Goal: Navigation & Orientation: Find specific page/section

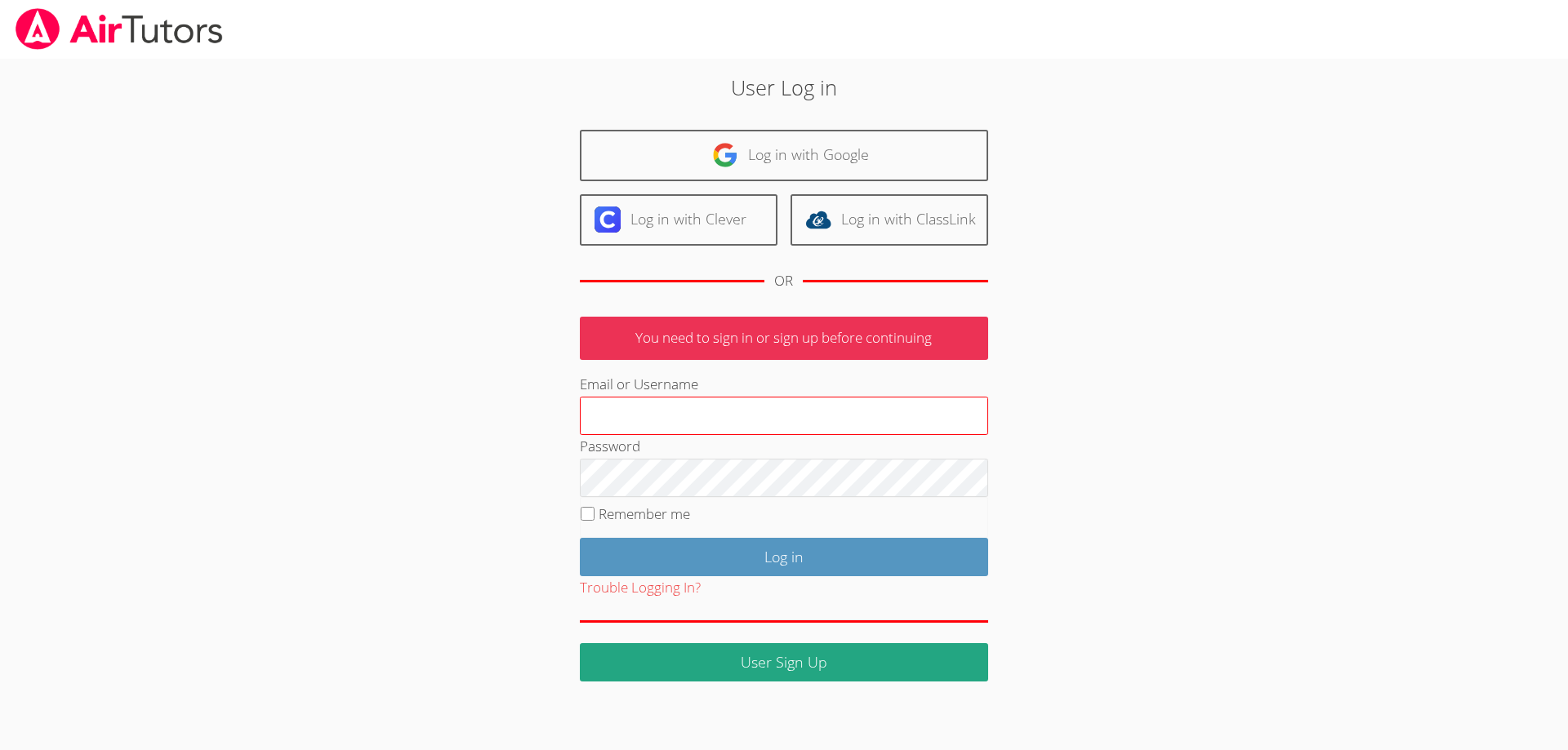
click at [665, 410] on input "Email or Username" at bounding box center [784, 417] width 408 height 39
type input "[EMAIL_ADDRESS][DOMAIN_NAME]"
click at [594, 515] on input "Remember me" at bounding box center [588, 514] width 14 height 14
checkbox input "true"
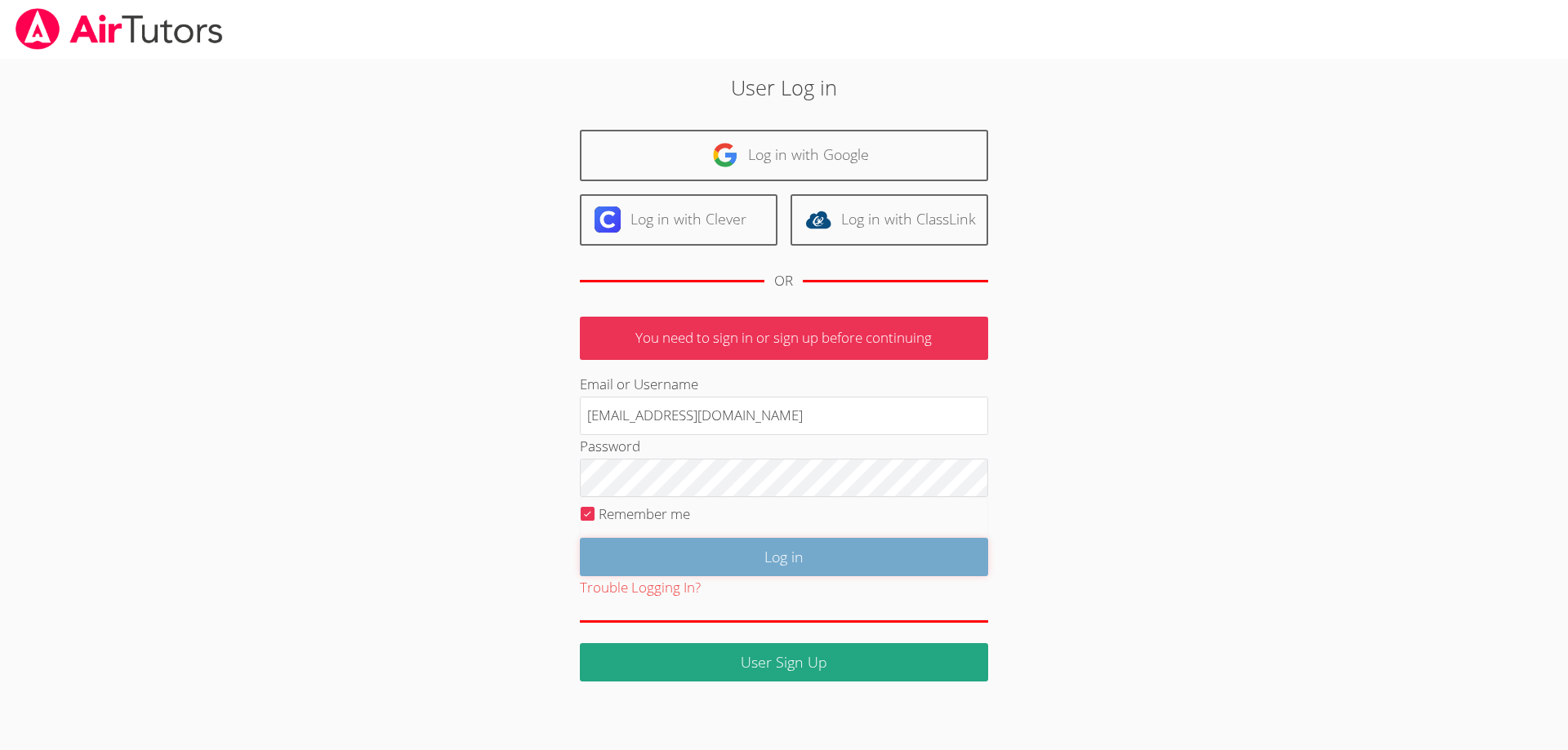
click at [788, 563] on input "Log in" at bounding box center [784, 558] width 408 height 39
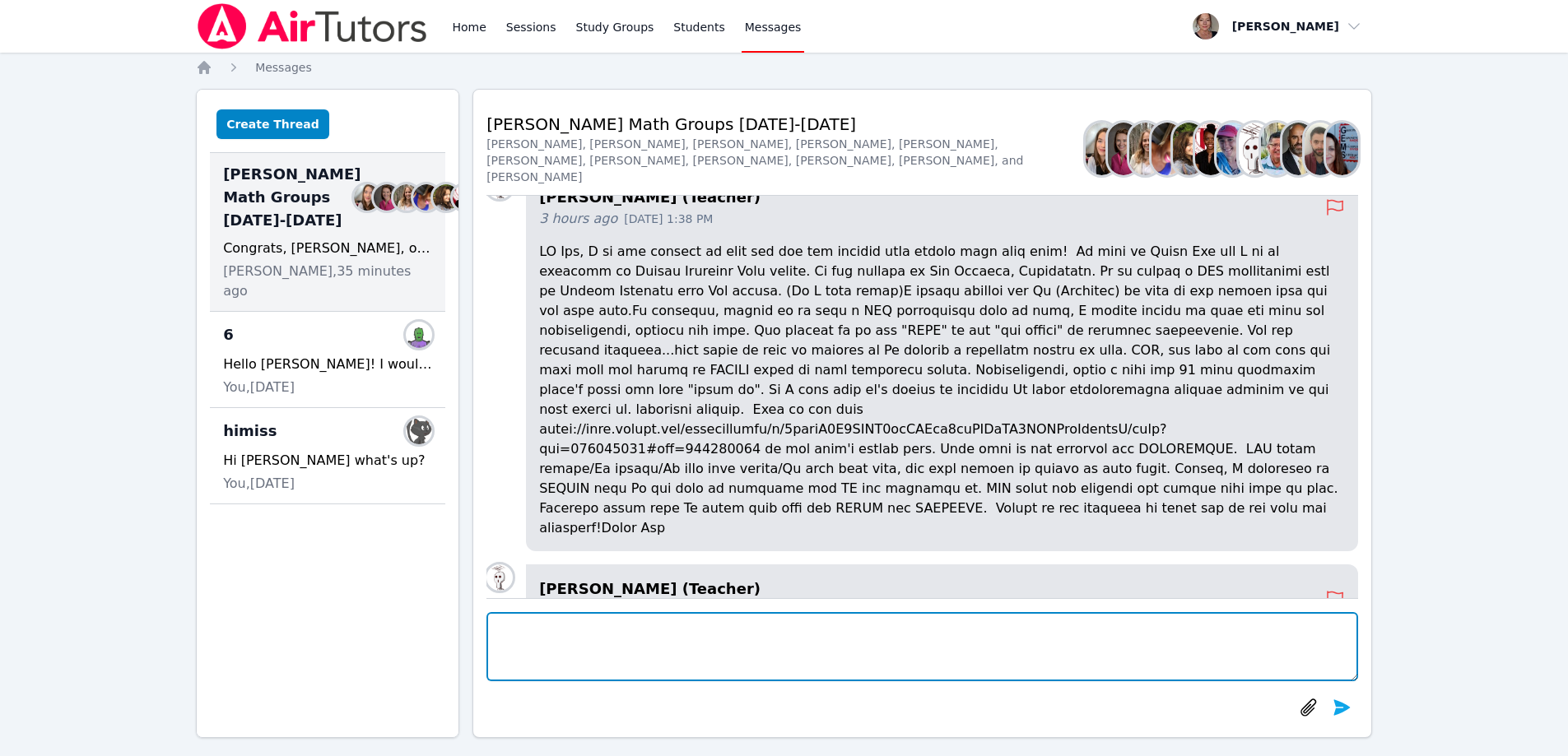
scroll to position [-338, 0]
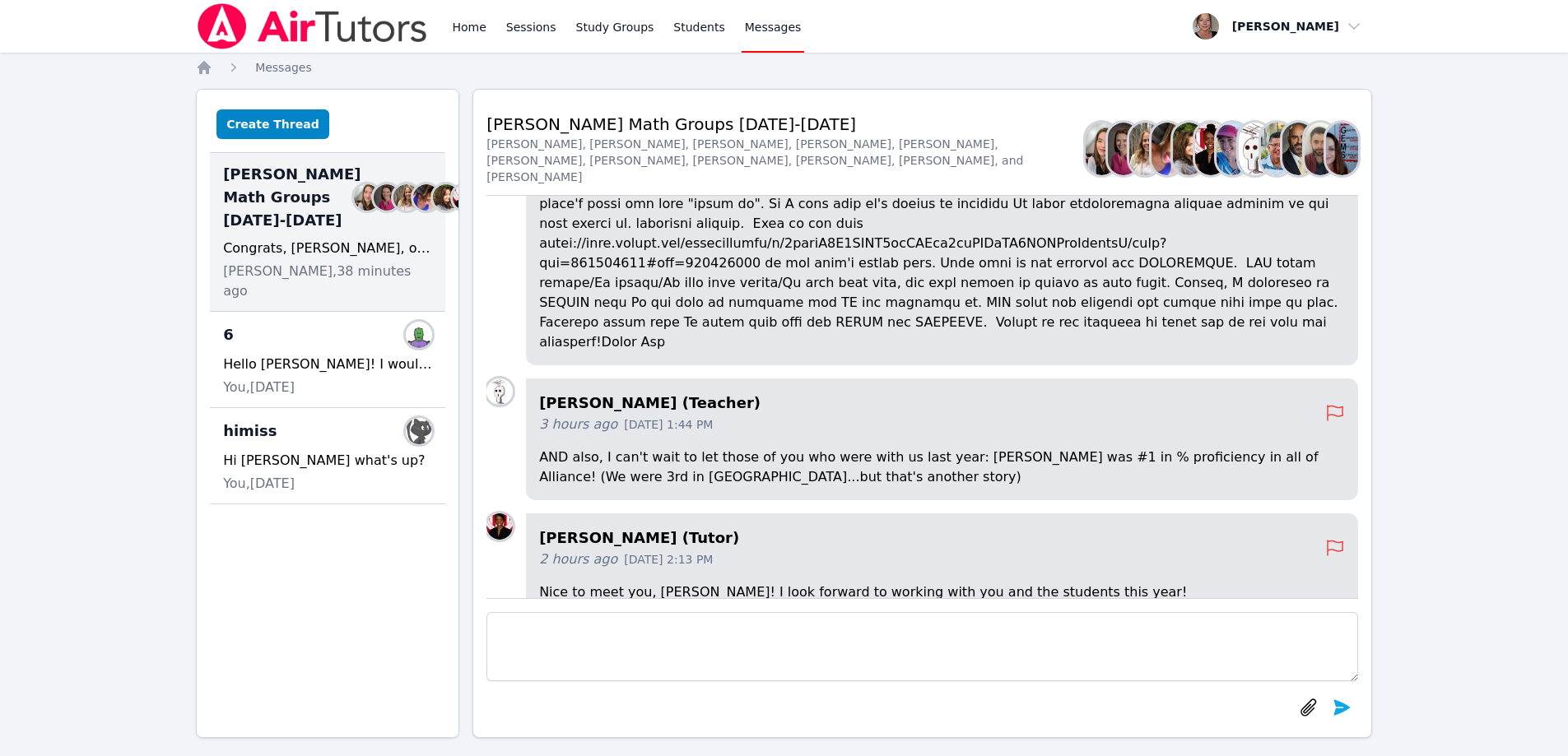
scroll to position [-165, 0]
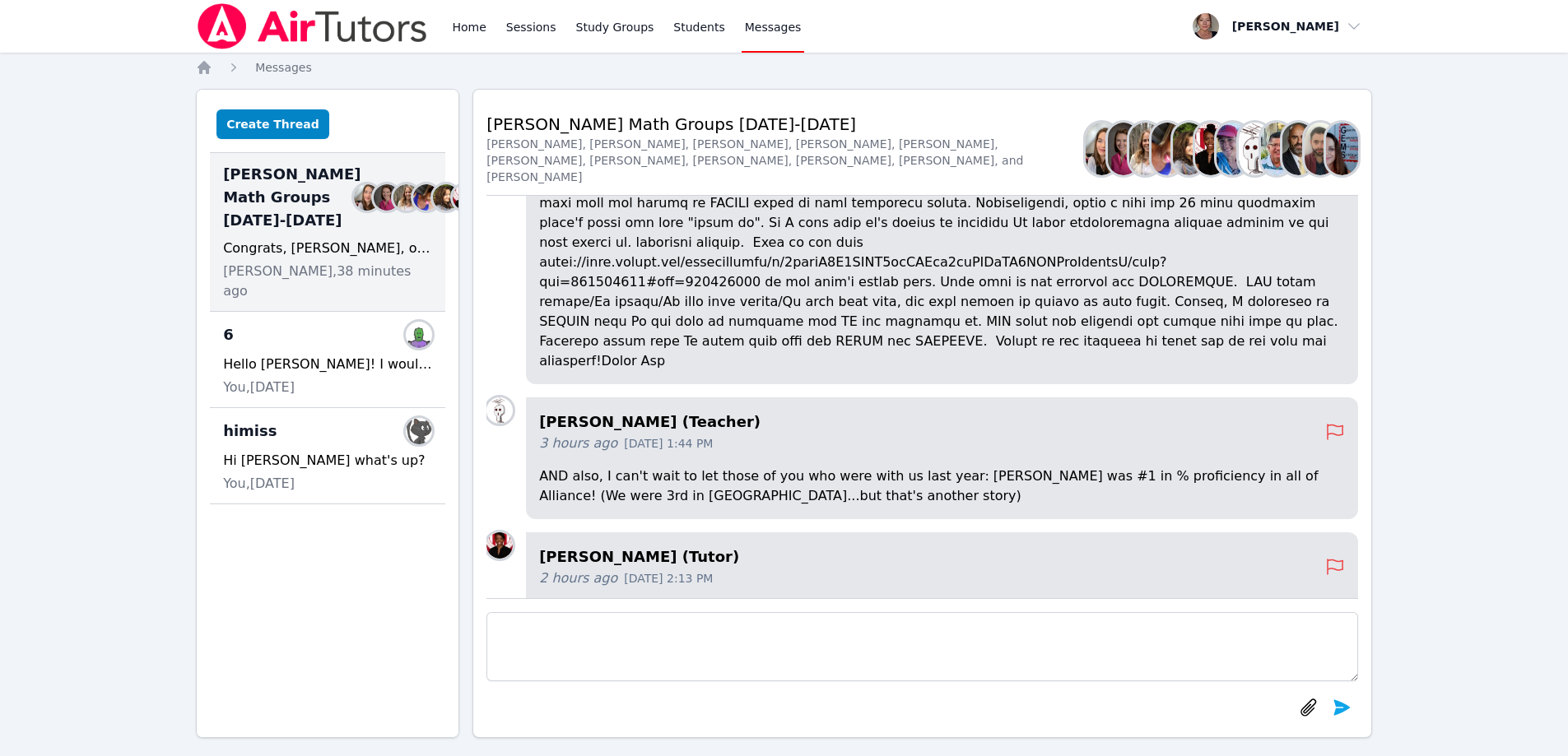
click at [333, 306] on div "McKinzie HS Math Groups 2025-2026 Members Congrats, Joyce, on the proficiency s…" at bounding box center [327, 232] width 236 height 159
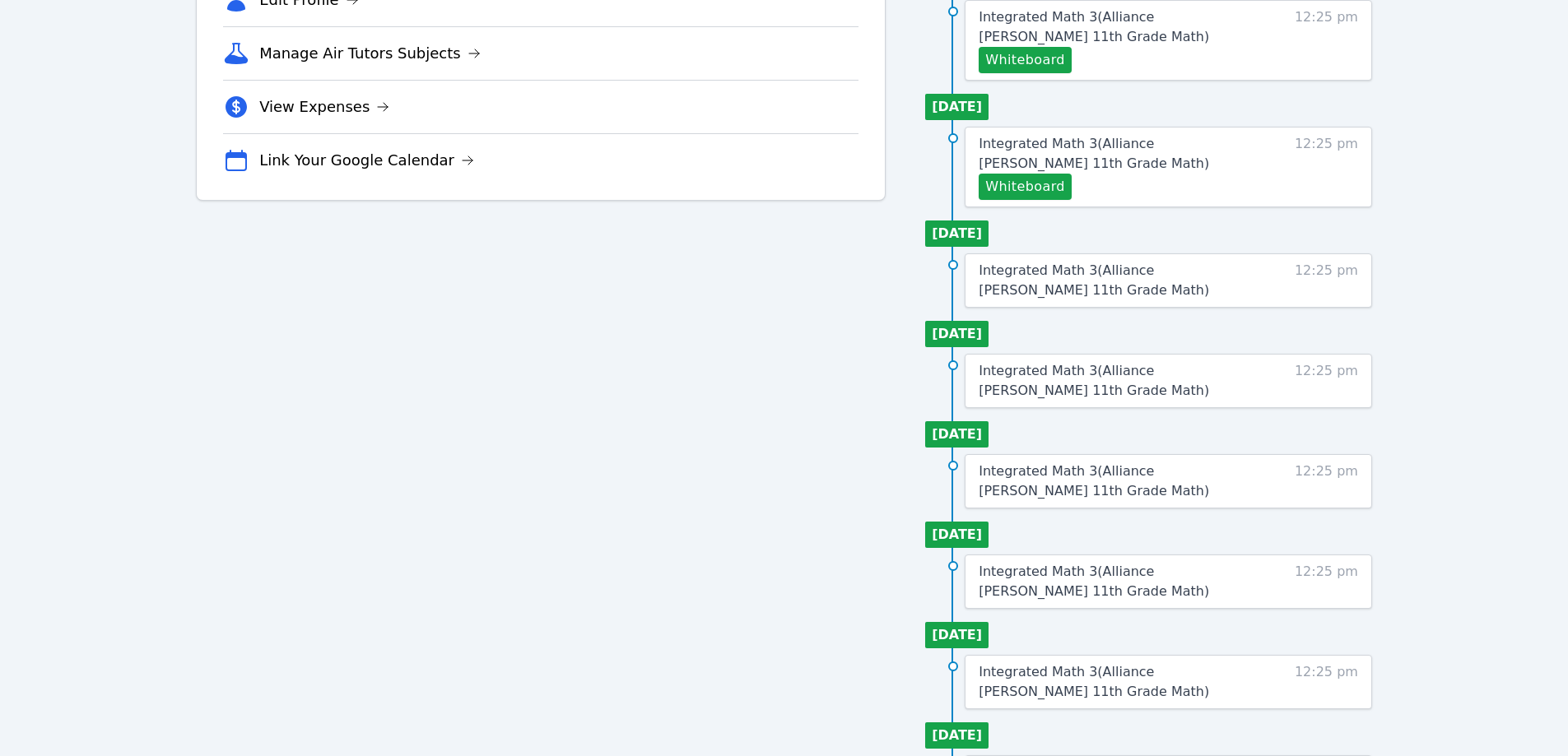
scroll to position [493, 0]
